Goal: Complete application form

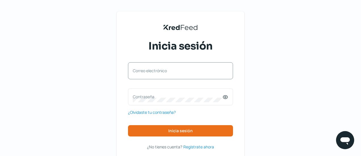
type input "[EMAIL_ADDRESS][DOMAIN_NAME]"
click at [172, 96] on label "Contraseña" at bounding box center [178, 96] width 90 height 5
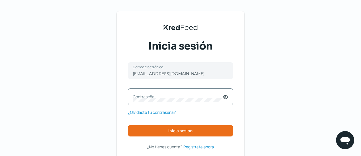
click at [107, 101] on div "KredFeed's Black Logo Inicia sesión [EMAIL_ADDRESS][DOMAIN_NAME] Correo electró…" at bounding box center [180, 92] width 361 height 184
click at [154, 99] on label "Contraseña" at bounding box center [178, 96] width 90 height 5
click at [226, 98] on icon at bounding box center [225, 97] width 1 height 1
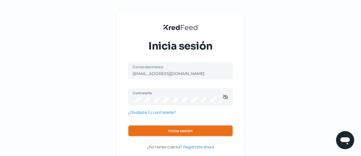
click at [188, 135] on button "Inicia sesión" at bounding box center [180, 130] width 105 height 11
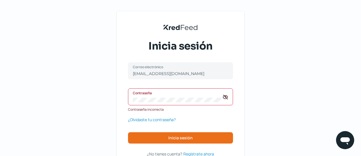
click at [119, 101] on div "KredFeed's Black Logo Inicia sesión [EMAIL_ADDRESS][DOMAIN_NAME] Correo electró…" at bounding box center [181, 90] width 128 height 158
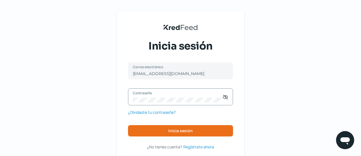
click at [226, 99] on icon at bounding box center [225, 97] width 5 height 4
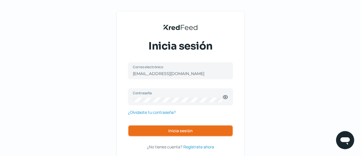
click at [206, 131] on button "Inicia sesión" at bounding box center [180, 130] width 105 height 11
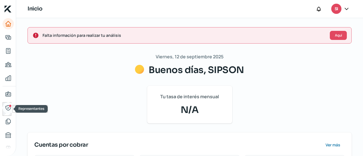
click at [7, 109] on icon "Representantes" at bounding box center [8, 108] width 7 height 7
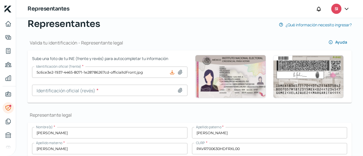
scroll to position [70, 0]
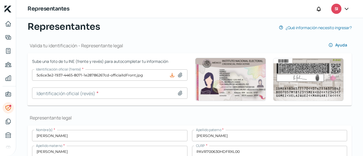
drag, startPoint x: 109, startPoint y: 96, endPoint x: 134, endPoint y: 122, distance: 36.3
click at [180, 75] on icon at bounding box center [180, 75] width 6 height 6
click at [177, 76] on icon at bounding box center [180, 75] width 6 height 6
type input "C:\fakepath\Imagen de WhatsApp [DATE] 13.13.46_cbabb8a1.jpg"
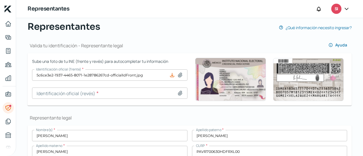
type input "Imagen de WhatsApp [DATE] 13.13.46_cbabb8a1.jpg"
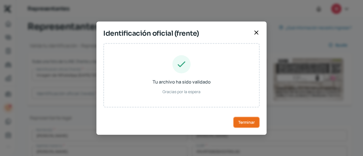
click at [239, 123] on span "Terminar" at bounding box center [246, 123] width 16 height 4
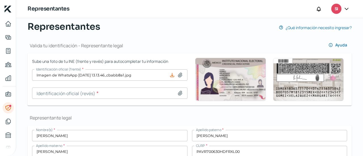
click at [178, 95] on icon at bounding box center [180, 93] width 4 height 4
type input "C:\fakepath\3.jpg"
type input "3.jpg"
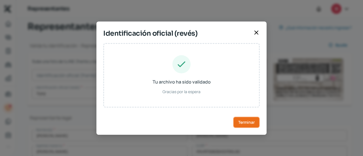
click at [244, 122] on span "Terminar" at bounding box center [246, 123] width 16 height 4
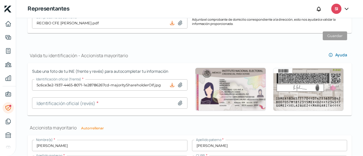
scroll to position [390, 0]
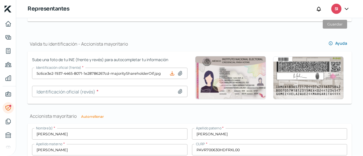
click at [182, 74] on div at bounding box center [177, 74] width 16 height 6
click at [180, 73] on icon at bounding box center [180, 74] width 6 height 6
type input "C:\fakepath\Imagen de WhatsApp [DATE] 13.13.46_cbabb8a1.jpg"
type input "Imagen de WhatsApp [DATE] 13.13.46_cbabb8a1.jpg"
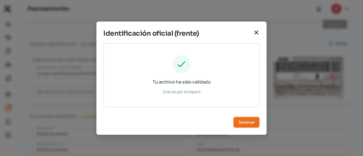
click at [246, 122] on span "Terminar" at bounding box center [246, 123] width 16 height 4
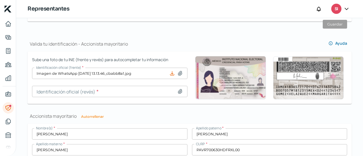
click at [177, 92] on icon at bounding box center [180, 92] width 6 height 6
type input "C:\fakepath\3.jpg"
type input "3.jpg"
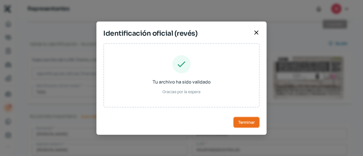
click at [243, 122] on span "Terminar" at bounding box center [246, 123] width 16 height 4
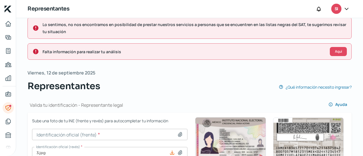
scroll to position [0, 0]
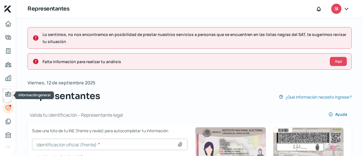
click at [9, 94] on icon "Información general" at bounding box center [8, 94] width 7 height 7
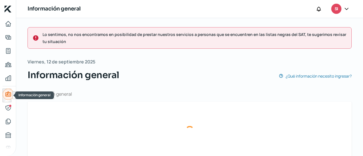
type input "[EMAIL_ADDRESS][DOMAIN_NAME]"
type input "Régimen simplificado de confianza"
type input "SIPSON"
type input "66 - 2102 - 0114"
type input "PSE1610275W6"
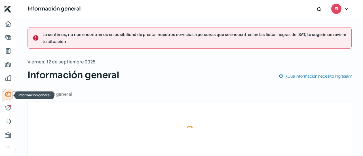
type input "Atardecer"
type input "78"
type input "83220"
type input "Real [PERSON_NAME]"
type input "Hermosillo"
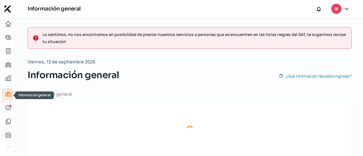
type input "[GEOGRAPHIC_DATA]"
type input "RECIBO CFE [DATE] [PERSON_NAME] [PERSON_NAME].pdf"
type input "9"
type input "0"
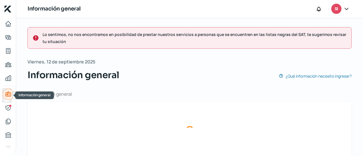
type input "Propia"
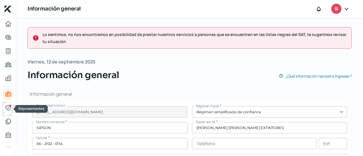
click at [7, 108] on icon "Representantes" at bounding box center [8, 108] width 7 height 7
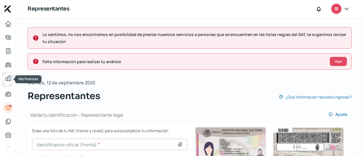
click at [8, 78] on icon "Mis finanzas" at bounding box center [8, 78] width 7 height 7
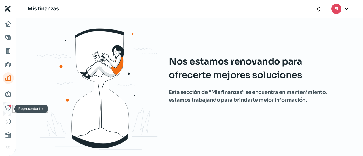
click at [11, 107] on link "Representantes" at bounding box center [8, 107] width 11 height 11
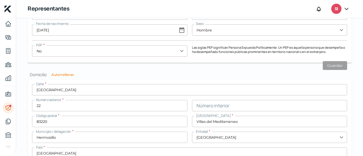
scroll to position [620, 0]
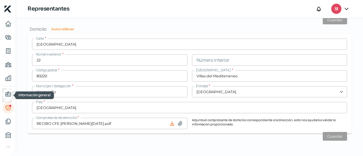
click at [7, 92] on icon "Información general" at bounding box center [8, 94] width 7 height 7
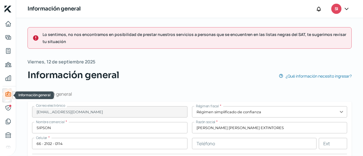
type input "PSE1610275W6"
type input "Atardecer"
type input "78"
type input "83220"
type input "Real [PERSON_NAME]"
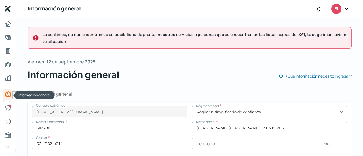
type input "Hermosillo"
type input "[GEOGRAPHIC_DATA]"
type input "RECIBO CFE [DATE] [PERSON_NAME] [PERSON_NAME].pdf"
type input "9"
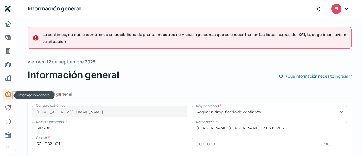
type input "0"
type input "Propia"
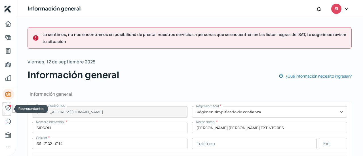
click at [6, 109] on icon "Representantes" at bounding box center [8, 108] width 7 height 7
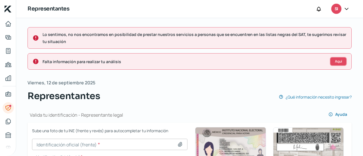
click at [341, 62] on button "Aquí" at bounding box center [338, 61] width 17 height 9
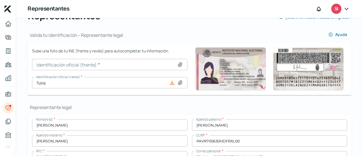
scroll to position [85, 0]
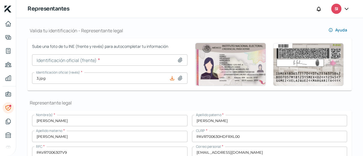
click at [179, 62] on icon at bounding box center [180, 60] width 6 height 6
type input "C:\fakepath\Imagen de WhatsApp [DATE] 13.13.46_cbabb8a1.jpg"
type input "Imagen de WhatsApp [DATE] 13.13.46_cbabb8a1.jpg"
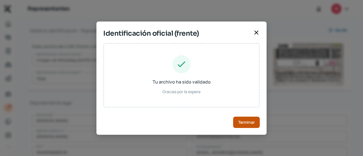
drag, startPoint x: 251, startPoint y: 128, endPoint x: 244, endPoint y: 127, distance: 7.1
click at [245, 127] on div "Tu archivo ha sido validado Gracias por la espera Terminar" at bounding box center [182, 89] width 170 height 92
click at [244, 127] on button "Terminar" at bounding box center [246, 122] width 27 height 11
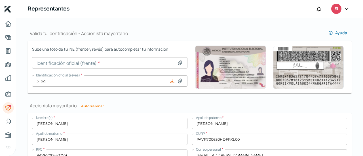
scroll to position [404, 0]
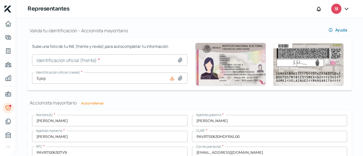
click at [178, 60] on icon at bounding box center [180, 60] width 4 height 4
type input "C:\fakepath\Imagen de WhatsApp [DATE] 13.13.46_cbabb8a1.jpg"
type input "Imagen de WhatsApp [DATE] 13.13.46_cbabb8a1.jpg"
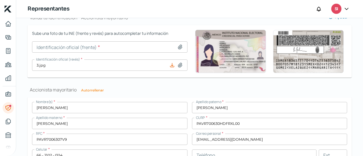
scroll to position [417, 0]
click at [178, 48] on icon at bounding box center [180, 47] width 4 height 4
type input "C:\fakepath\Imagen de WhatsApp [DATE] 13.13.46_cbabb8a1.jpg"
type input "Imagen de WhatsApp [DATE] 13.13.46_cbabb8a1.jpg"
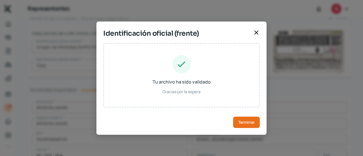
scroll to position [396, 0]
click at [248, 123] on span "Terminar" at bounding box center [246, 123] width 16 height 4
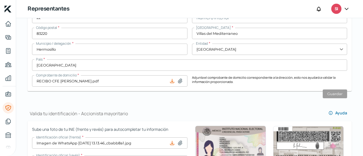
scroll to position [299, 0]
click at [8, 92] on icon "Información general" at bounding box center [8, 94] width 5 height 5
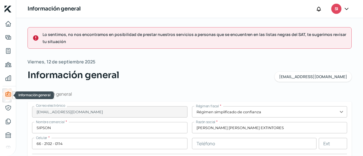
type input "PSE1610275W6"
type input "Atardecer"
type input "78"
type input "83220"
type input "Real [PERSON_NAME]"
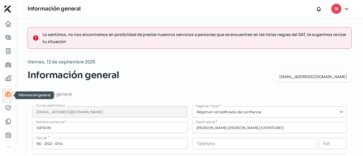
type input "Hermosillo"
type input "[GEOGRAPHIC_DATA]"
type input "RECIBO CFE [DATE] [PERSON_NAME] [PERSON_NAME].pdf"
type input "9"
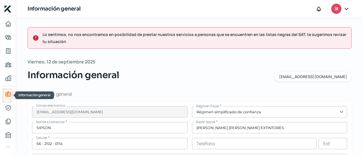
type input "0"
type input "Propia"
click at [342, 9] on div at bounding box center [347, 9] width 10 height 11
click at [345, 9] on icon at bounding box center [347, 9] width 6 height 6
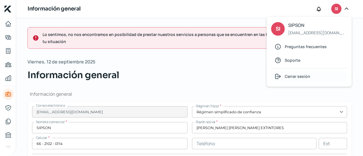
click at [288, 75] on span "Cerrar sesión" at bounding box center [298, 76] width 26 height 7
